Goal: Navigation & Orientation: Understand site structure

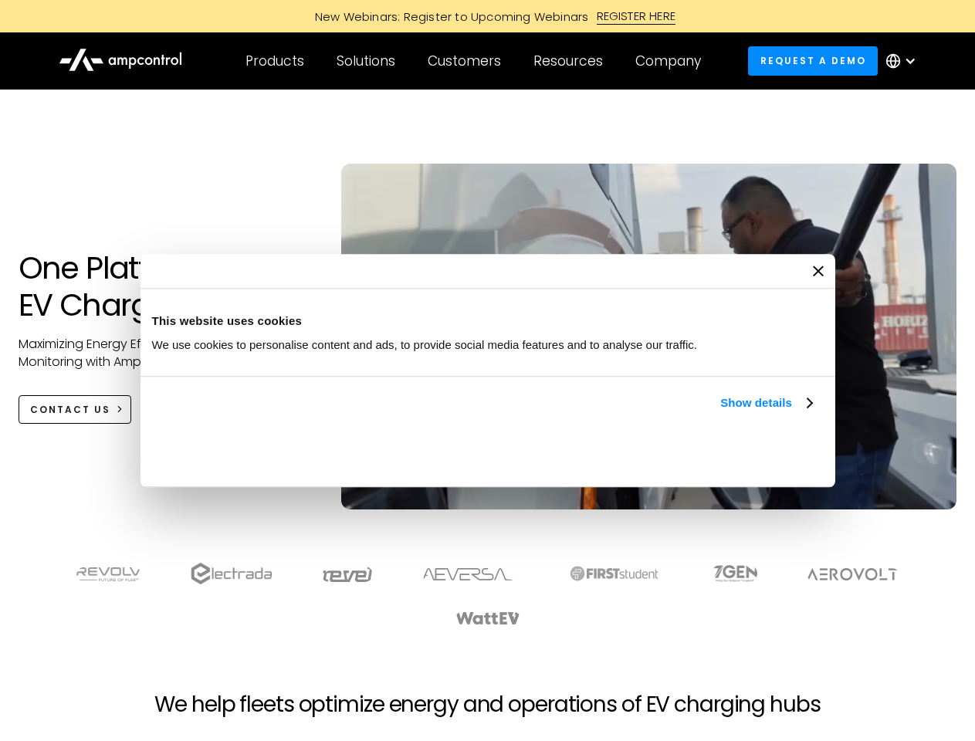
click at [721, 412] on link "Show details" at bounding box center [766, 403] width 91 height 19
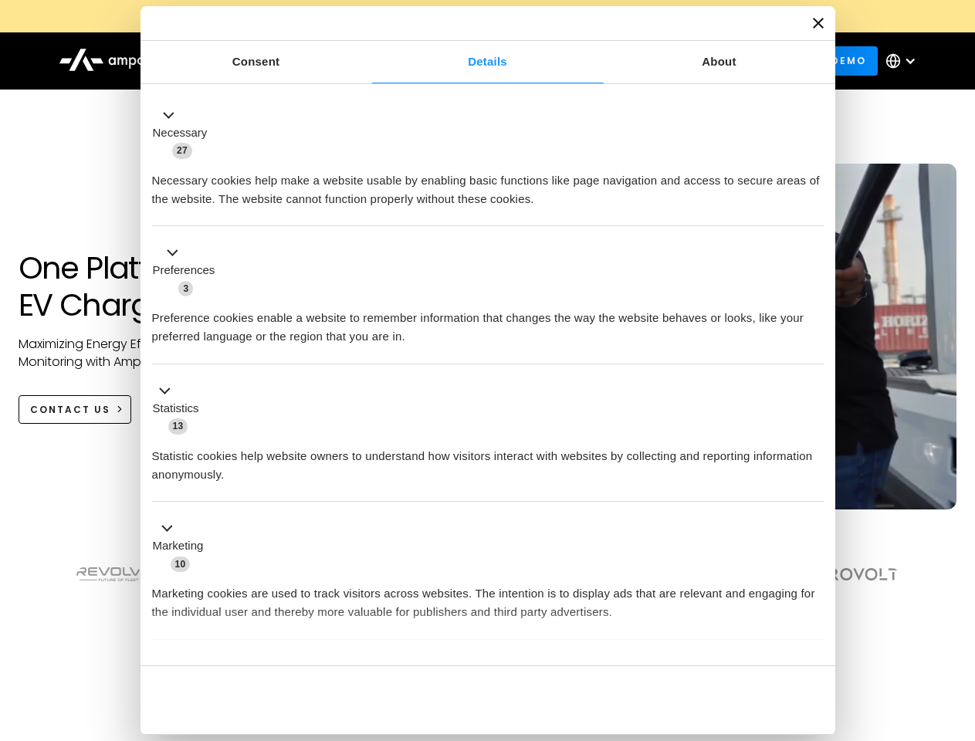
click at [814, 639] on ul "Necessary 27 Necessary cookies help make a website usable by enabling basic fun…" at bounding box center [487, 407] width 687 height 636
click at [958, 622] on section at bounding box center [487, 595] width 975 height 96
click at [475, 61] on div "Customers" at bounding box center [464, 61] width 73 height 17
click at [274, 61] on div "Products" at bounding box center [275, 61] width 59 height 17
click at [367, 61] on div "Solutions" at bounding box center [366, 61] width 59 height 17
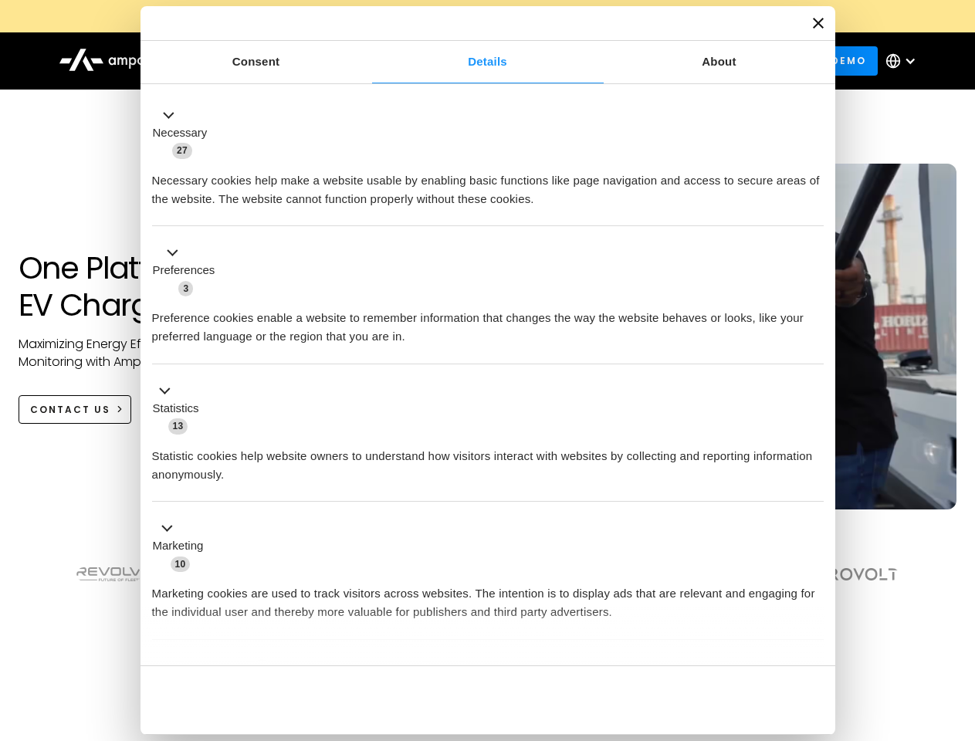
click at [467, 61] on div "Customers" at bounding box center [464, 61] width 73 height 17
click at [572, 61] on div "Resources" at bounding box center [569, 61] width 70 height 17
click at [673, 61] on div "Company" at bounding box center [669, 61] width 66 height 17
click at [905, 61] on div at bounding box center [910, 61] width 12 height 12
